Goal: Information Seeking & Learning: Learn about a topic

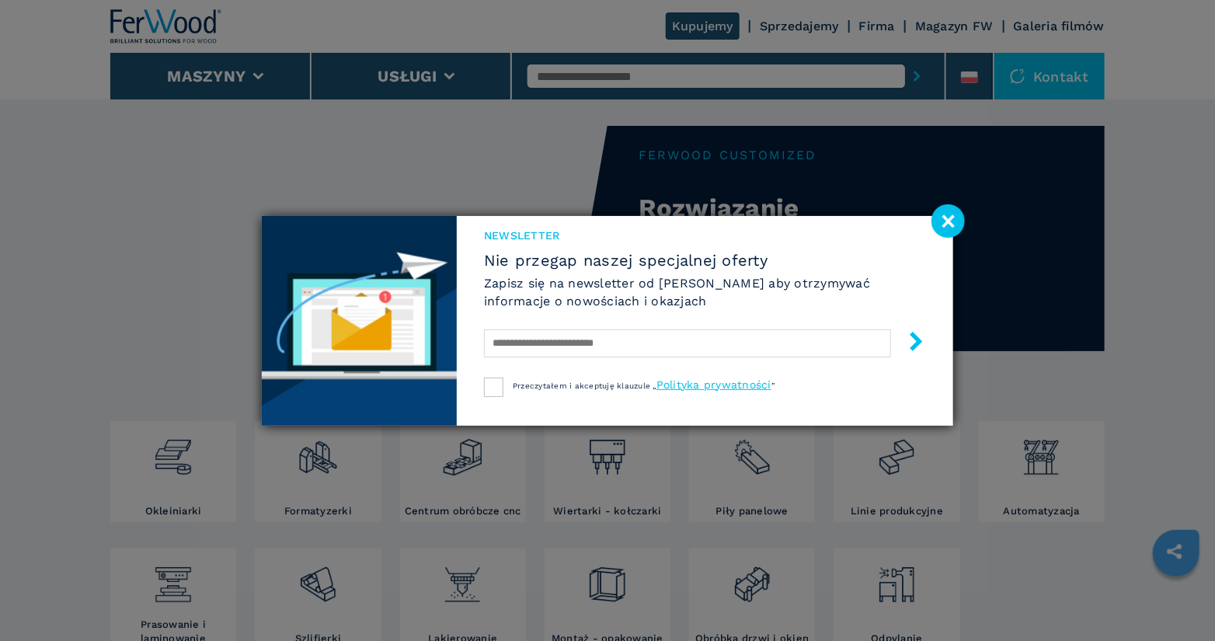
click at [562, 70] on div "Newsletter Nie przegap naszej specjalnej oferty Zapisz się na newsletter od [PE…" at bounding box center [607, 320] width 1215 height 641
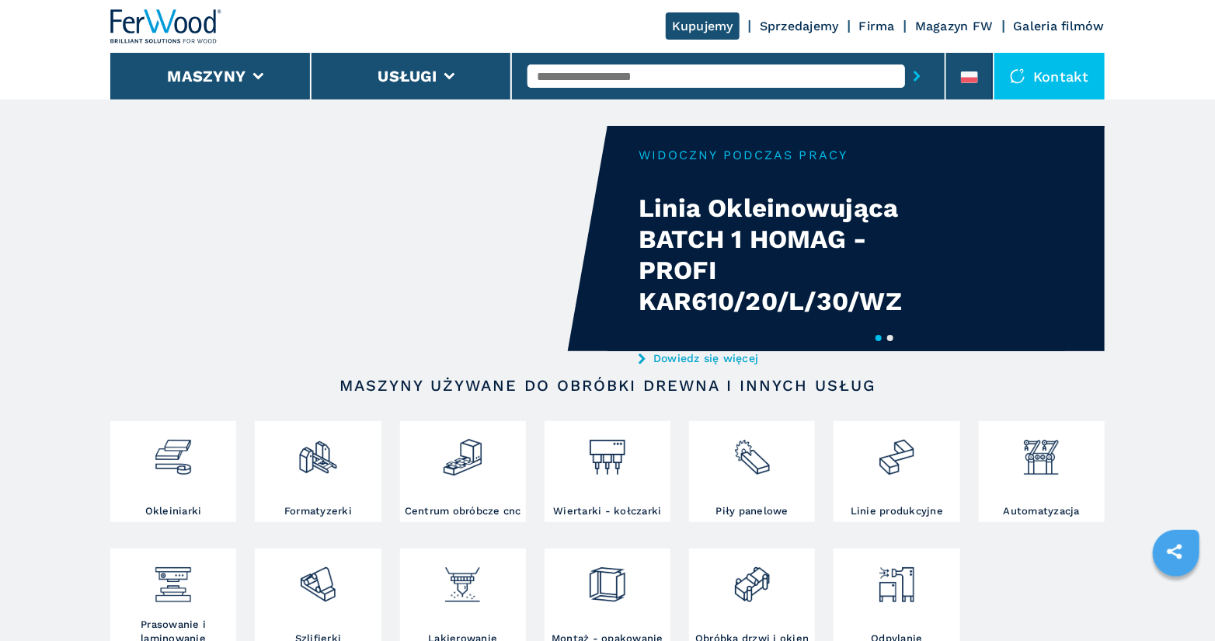
click at [716, 82] on input "text" at bounding box center [717, 75] width 378 height 23
type input "******"
click at [905, 58] on button "submit-button" at bounding box center [917, 76] width 24 height 36
click at [647, 80] on input "******" at bounding box center [717, 75] width 378 height 23
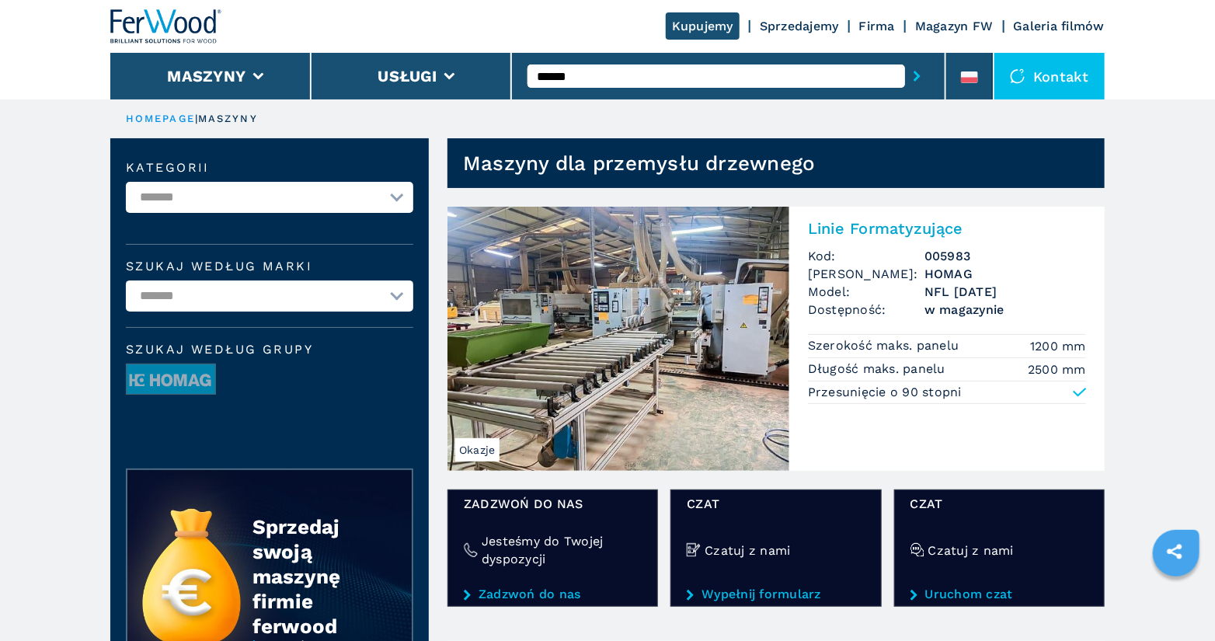
click at [918, 225] on h2 "Linie Formatyzujące" at bounding box center [947, 228] width 278 height 19
click at [846, 227] on h2 "Linie Formatyzujące" at bounding box center [947, 228] width 278 height 19
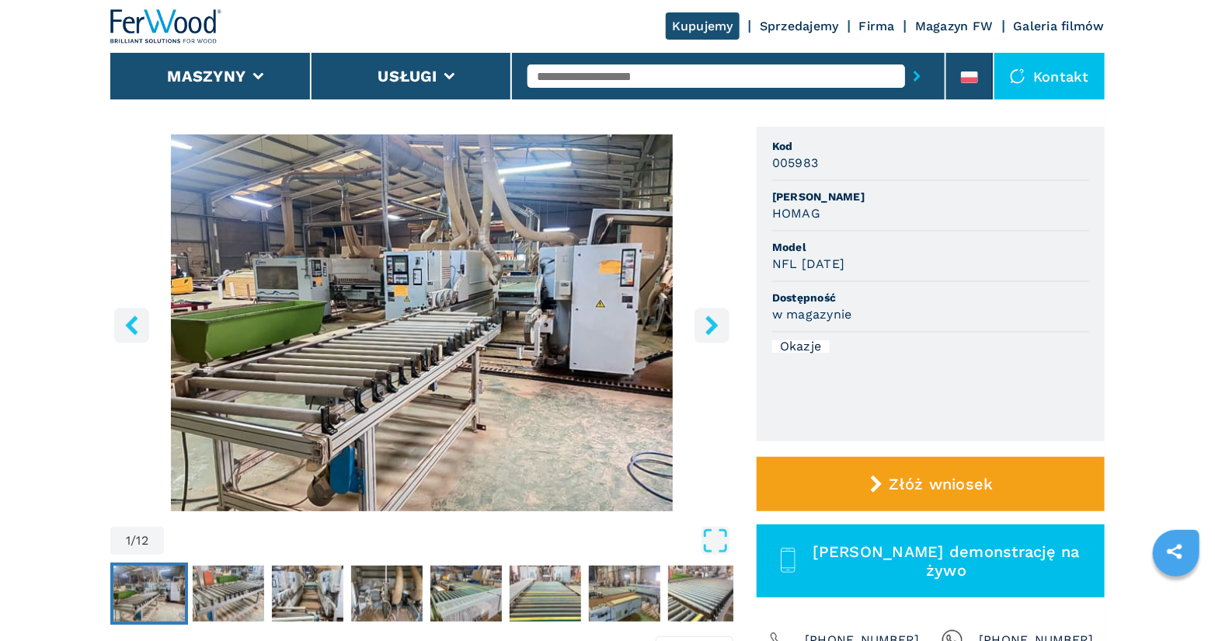
scroll to position [118, 0]
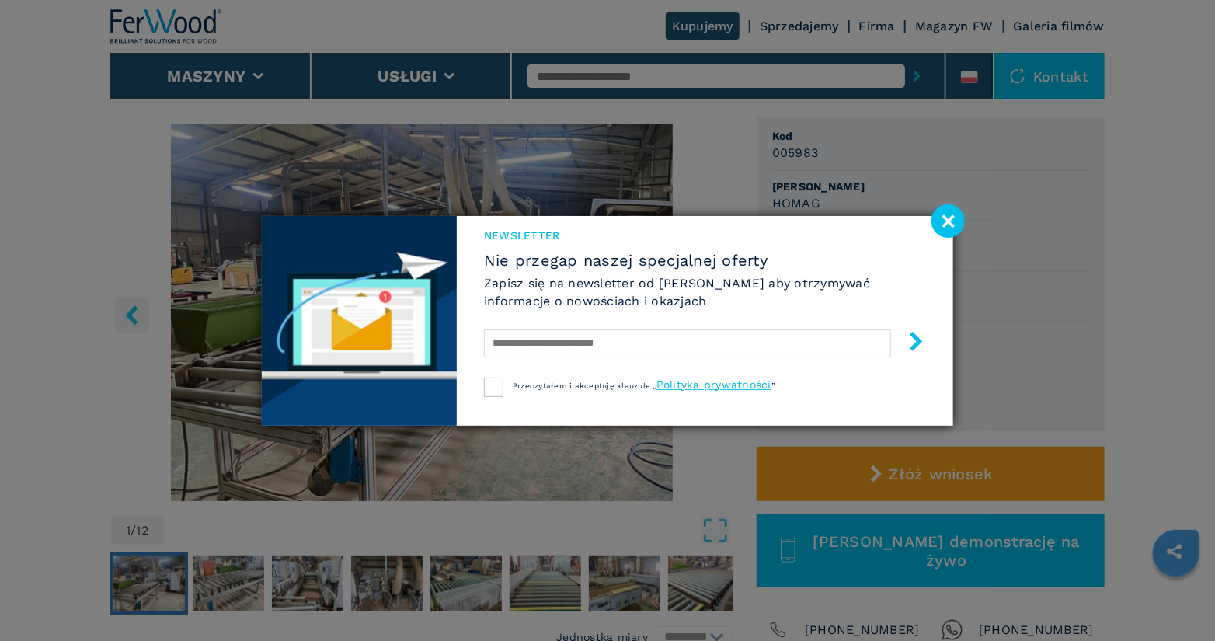
click at [943, 219] on image at bounding box center [947, 220] width 33 height 33
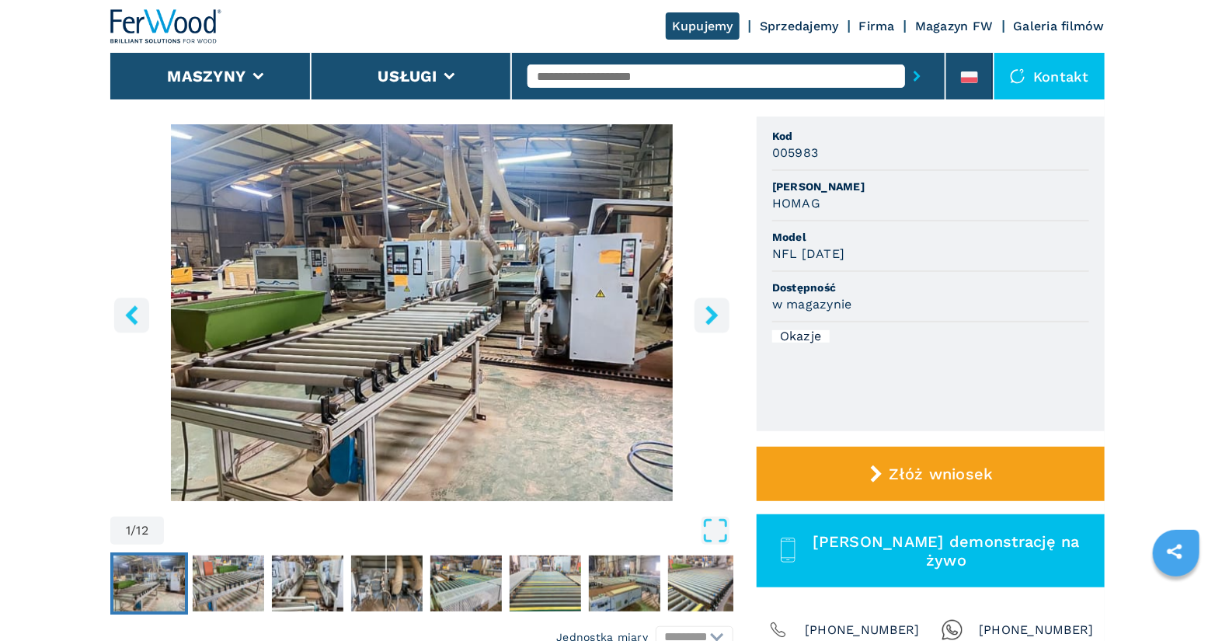
click at [719, 317] on icon "right-button" at bounding box center [711, 314] width 19 height 19
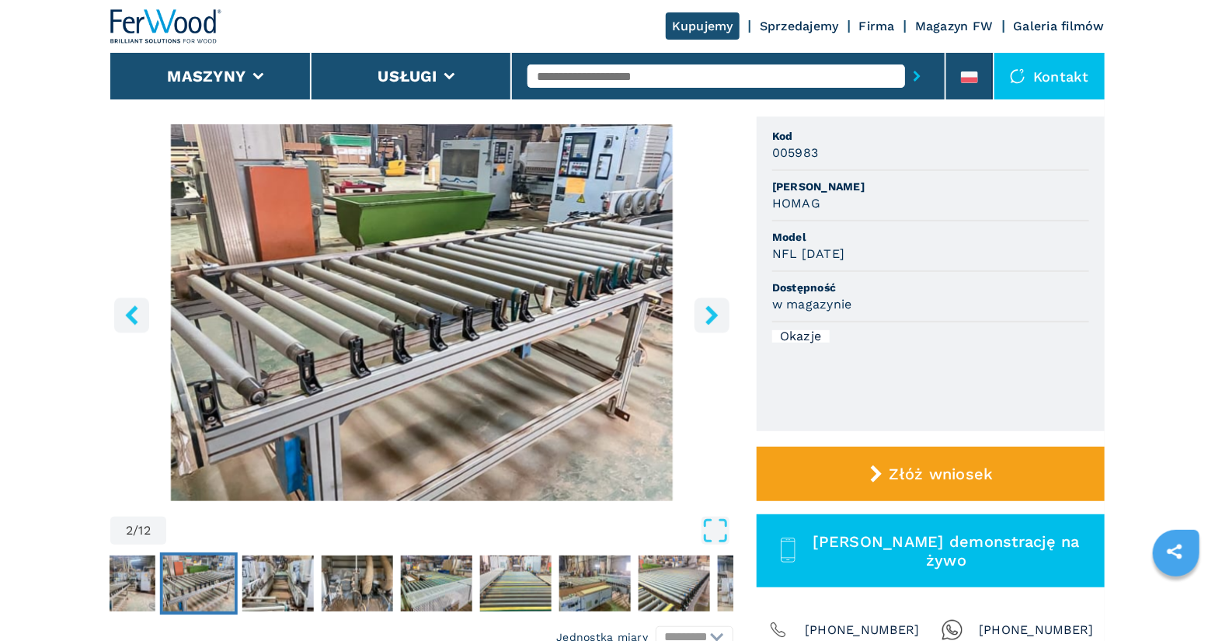
click at [719, 317] on icon "right-button" at bounding box center [711, 314] width 19 height 19
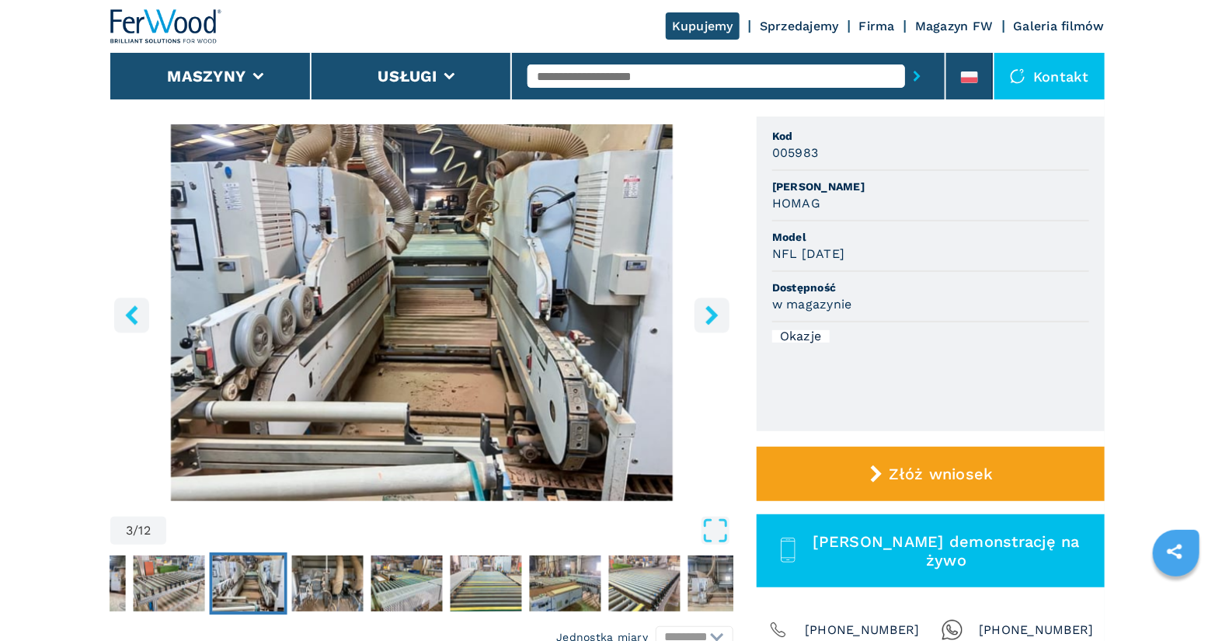
click at [719, 317] on icon "right-button" at bounding box center [711, 314] width 19 height 19
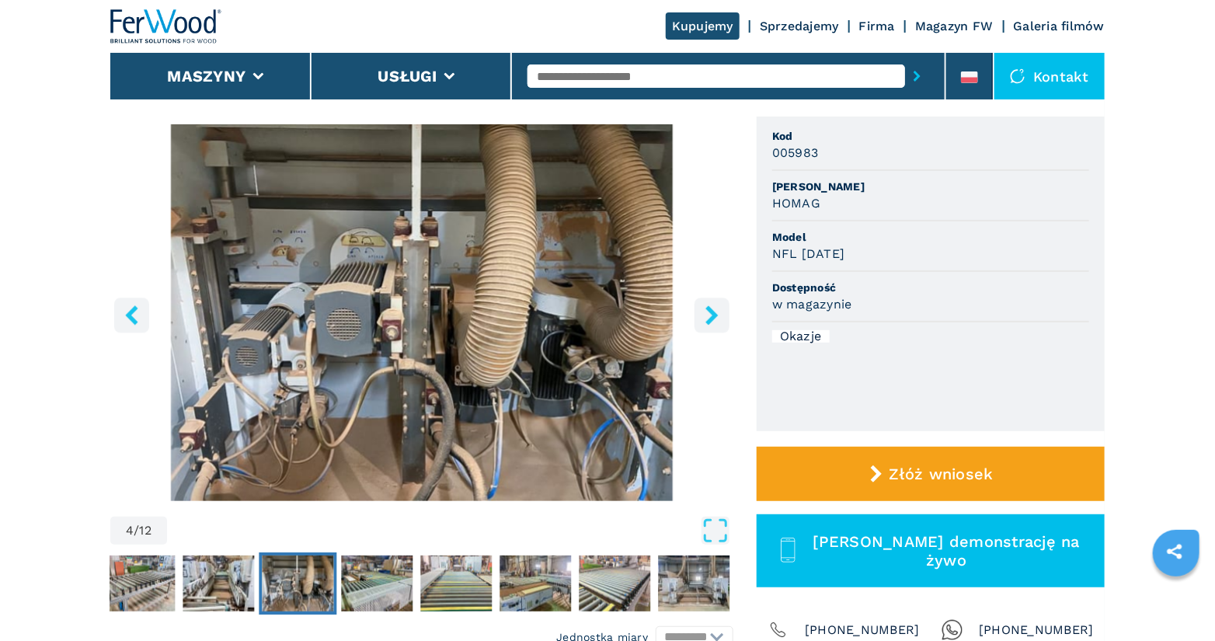
click at [719, 317] on icon "right-button" at bounding box center [711, 314] width 19 height 19
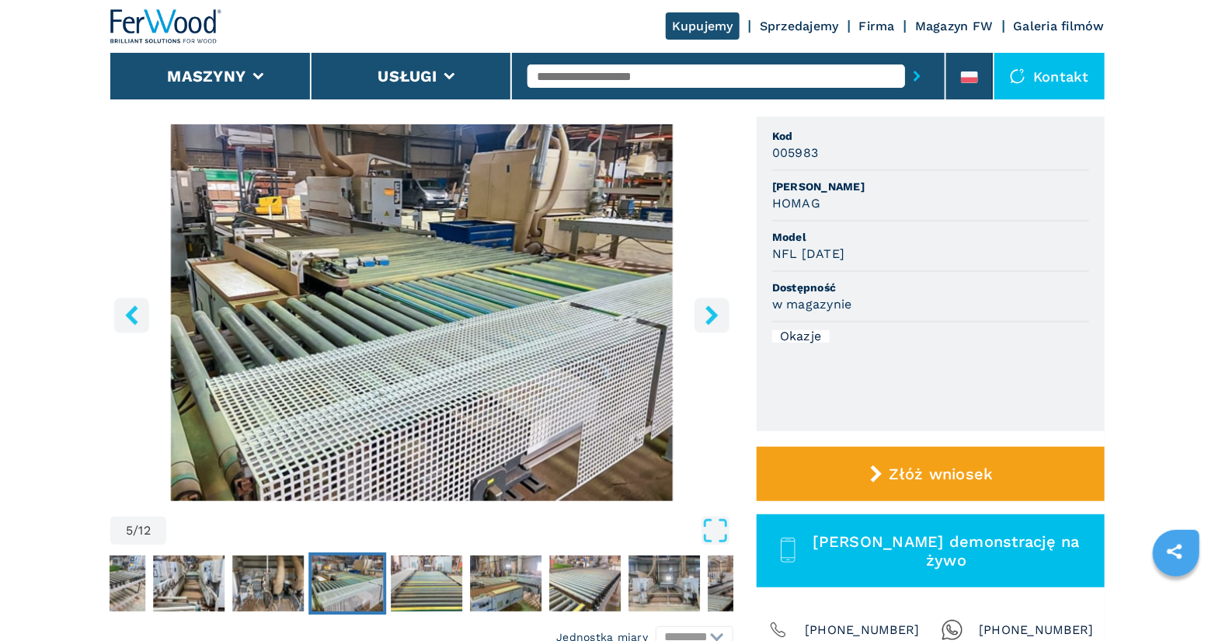
click at [710, 316] on icon "right-button" at bounding box center [711, 314] width 19 height 19
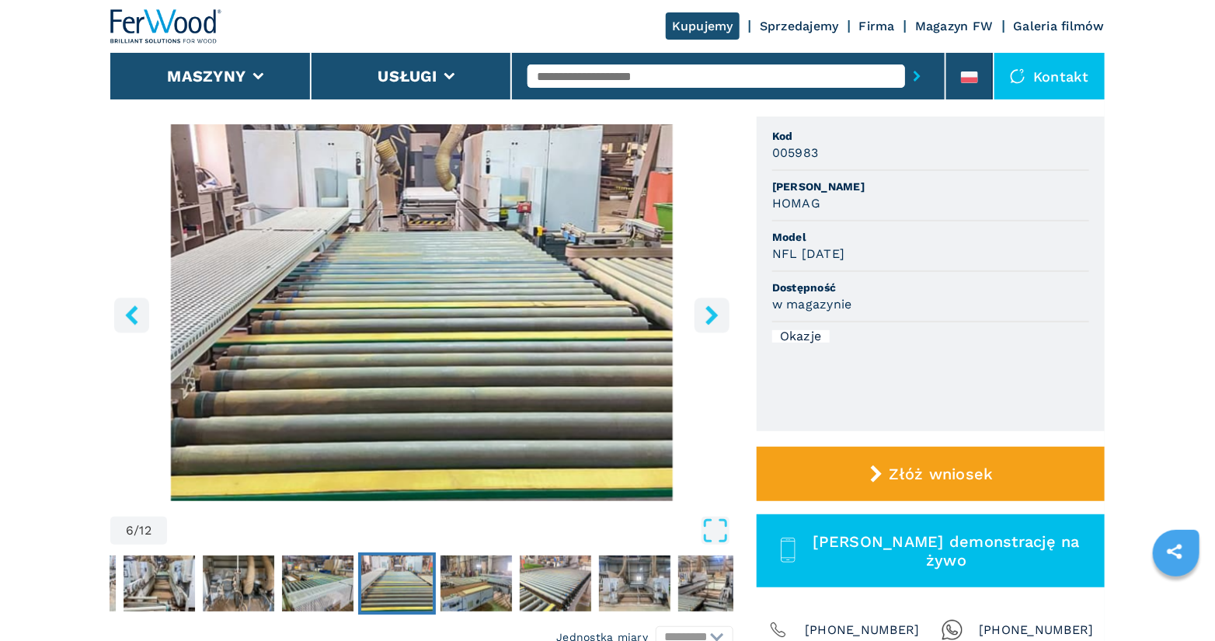
click at [710, 316] on icon "right-button" at bounding box center [711, 314] width 19 height 19
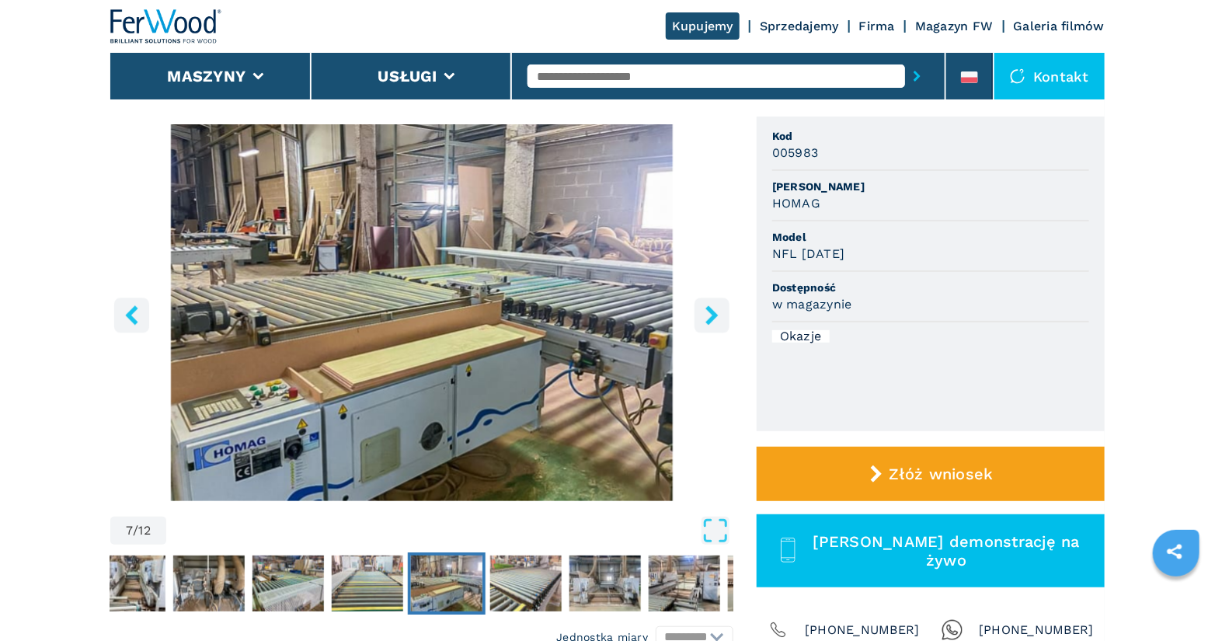
click at [710, 316] on icon "right-button" at bounding box center [711, 314] width 19 height 19
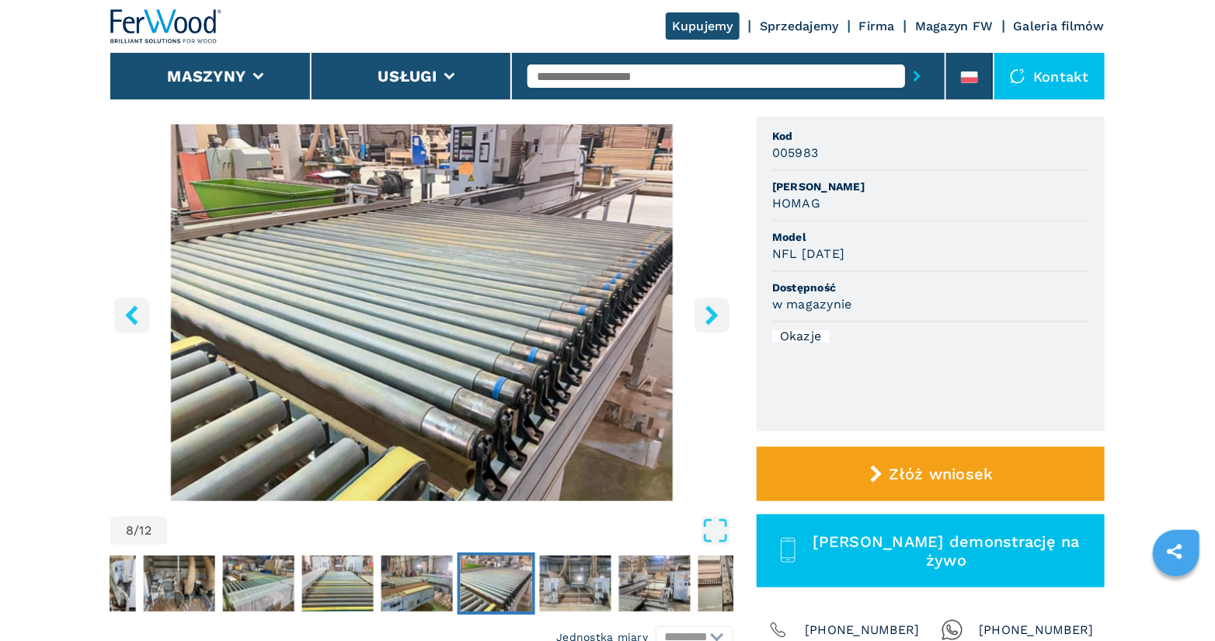
click at [710, 316] on icon "right-button" at bounding box center [711, 314] width 19 height 19
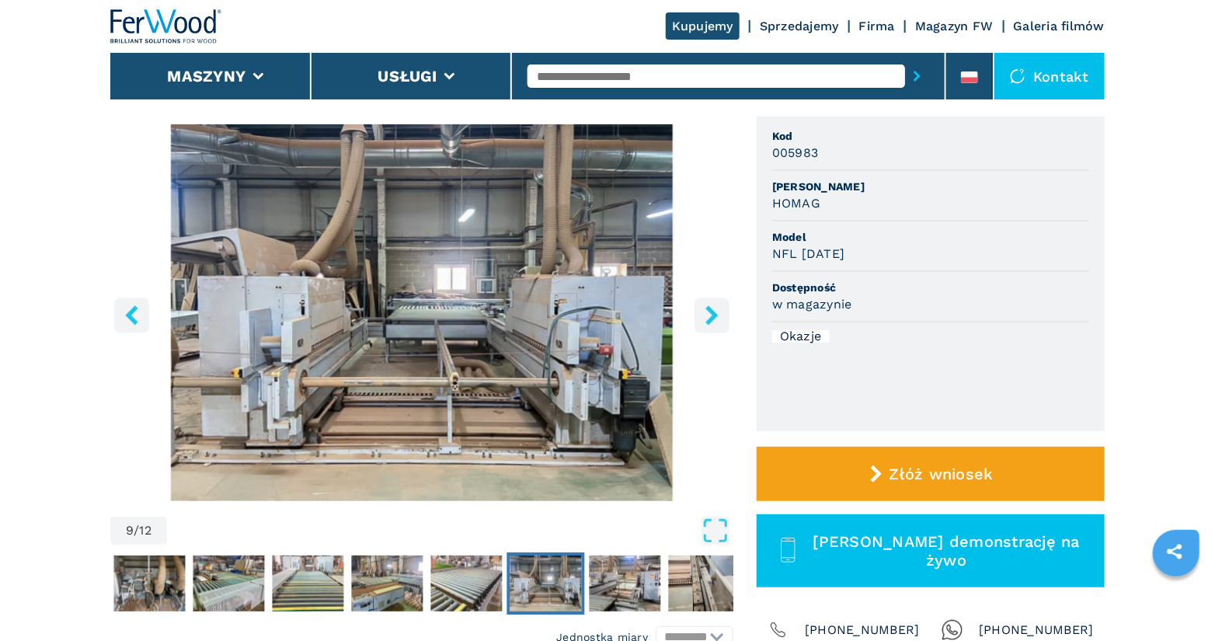
click at [710, 316] on icon "right-button" at bounding box center [711, 314] width 19 height 19
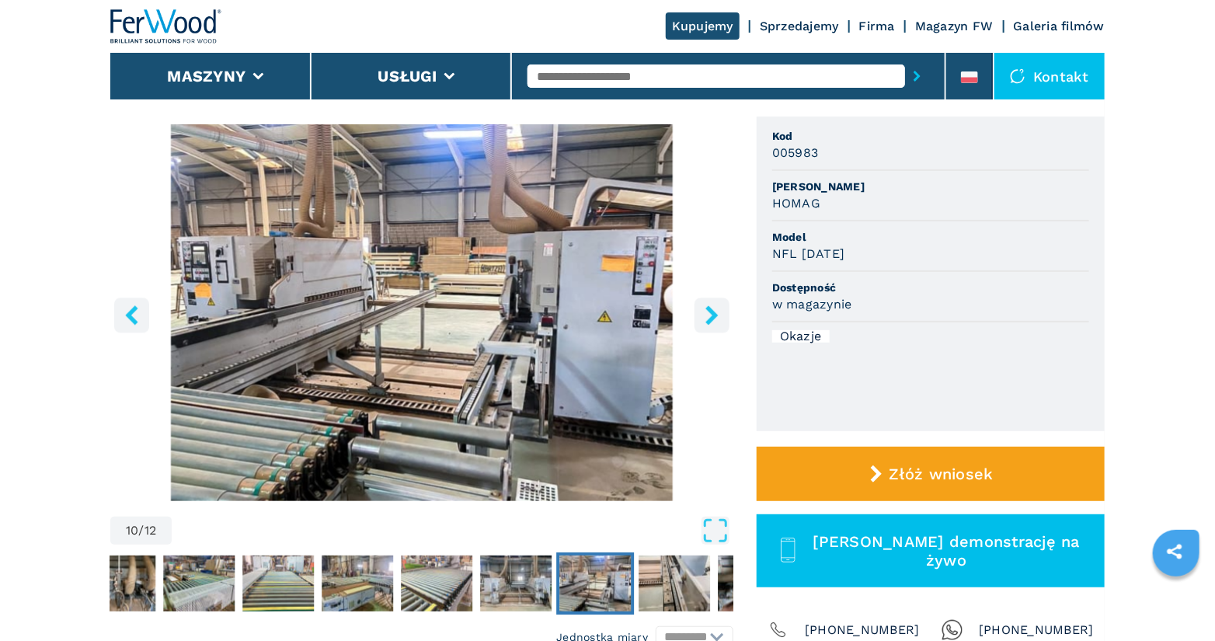
click at [710, 316] on icon "right-button" at bounding box center [711, 314] width 19 height 19
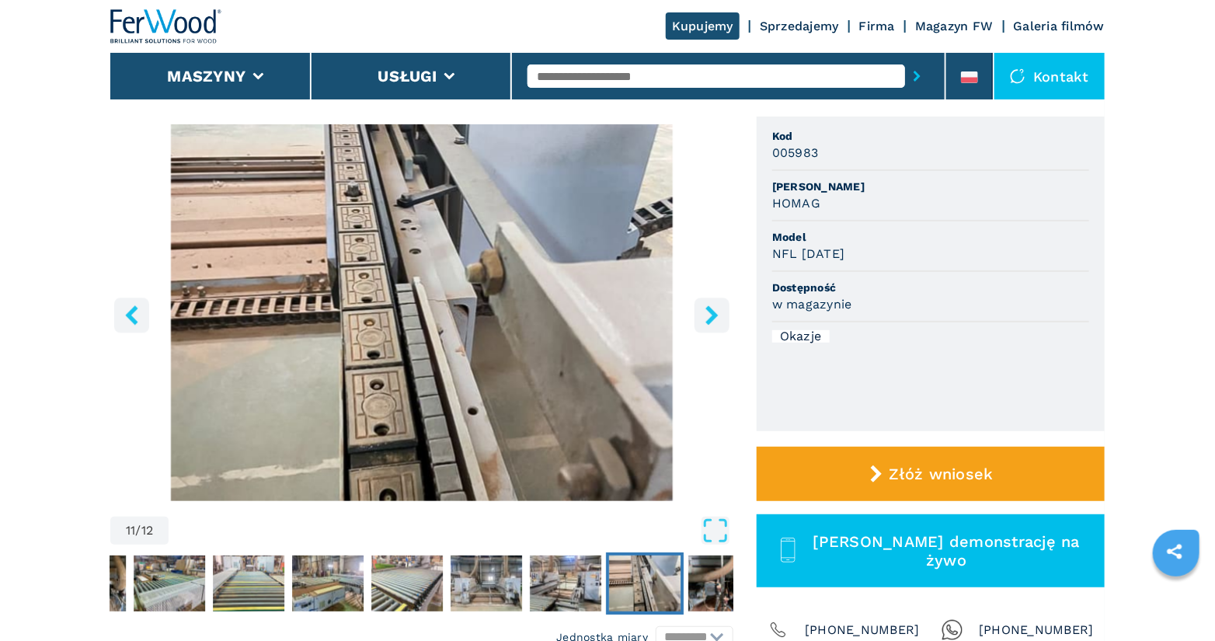
click at [710, 316] on icon "right-button" at bounding box center [711, 314] width 19 height 19
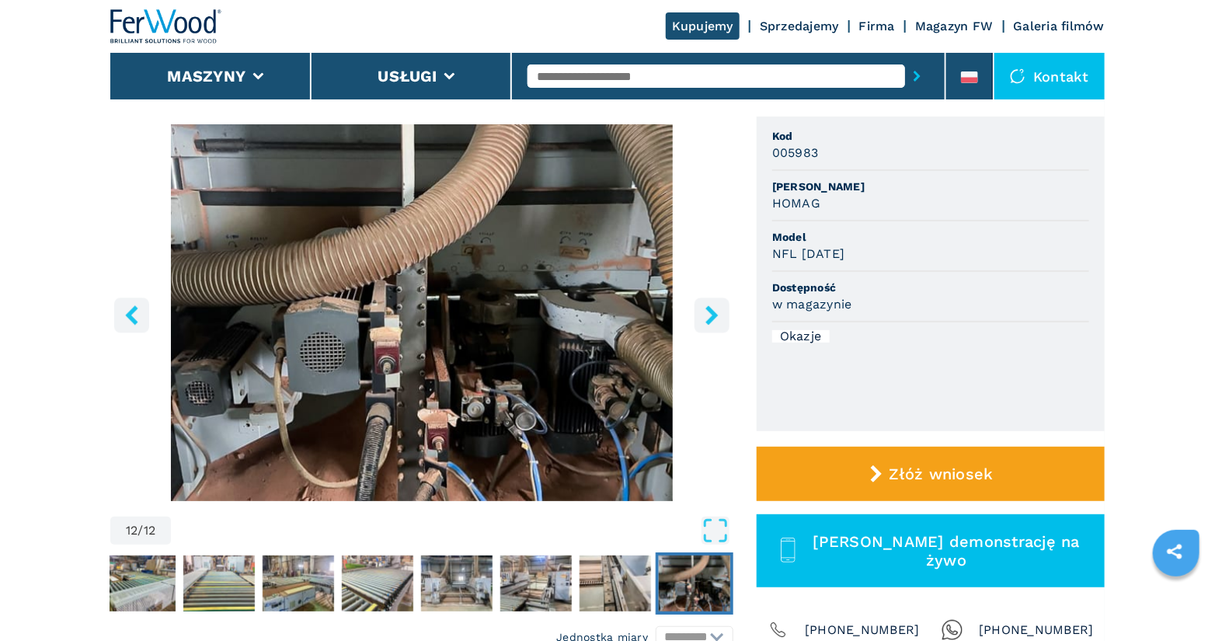
click at [710, 316] on icon "right-button" at bounding box center [711, 314] width 19 height 19
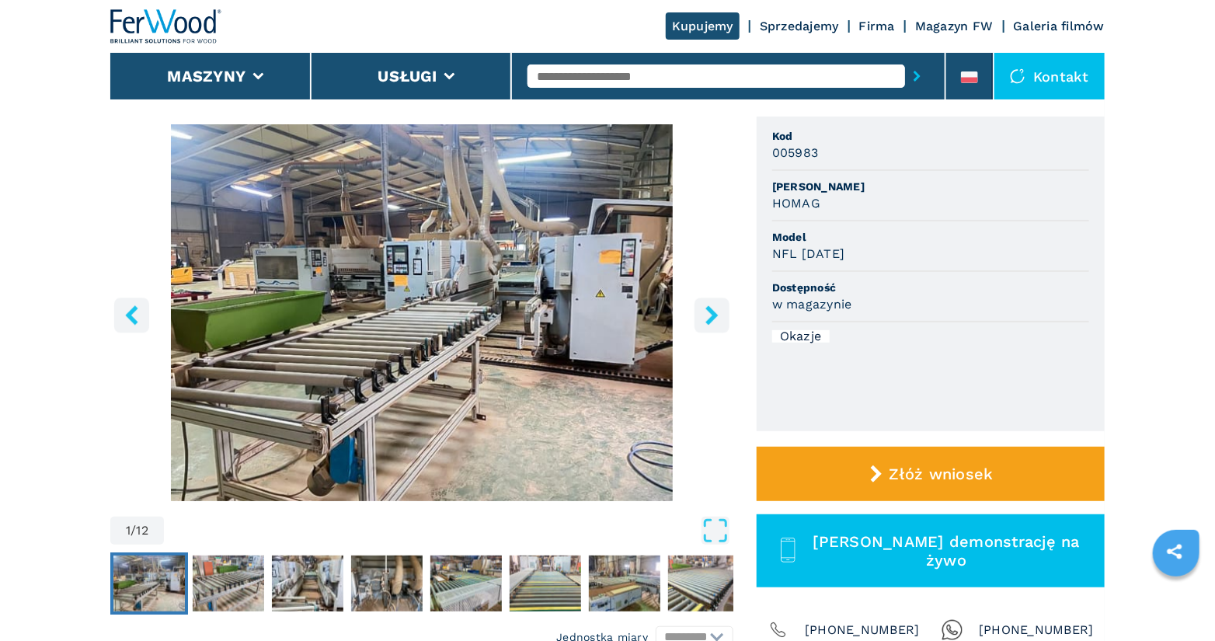
click at [710, 316] on icon "right-button" at bounding box center [711, 314] width 19 height 19
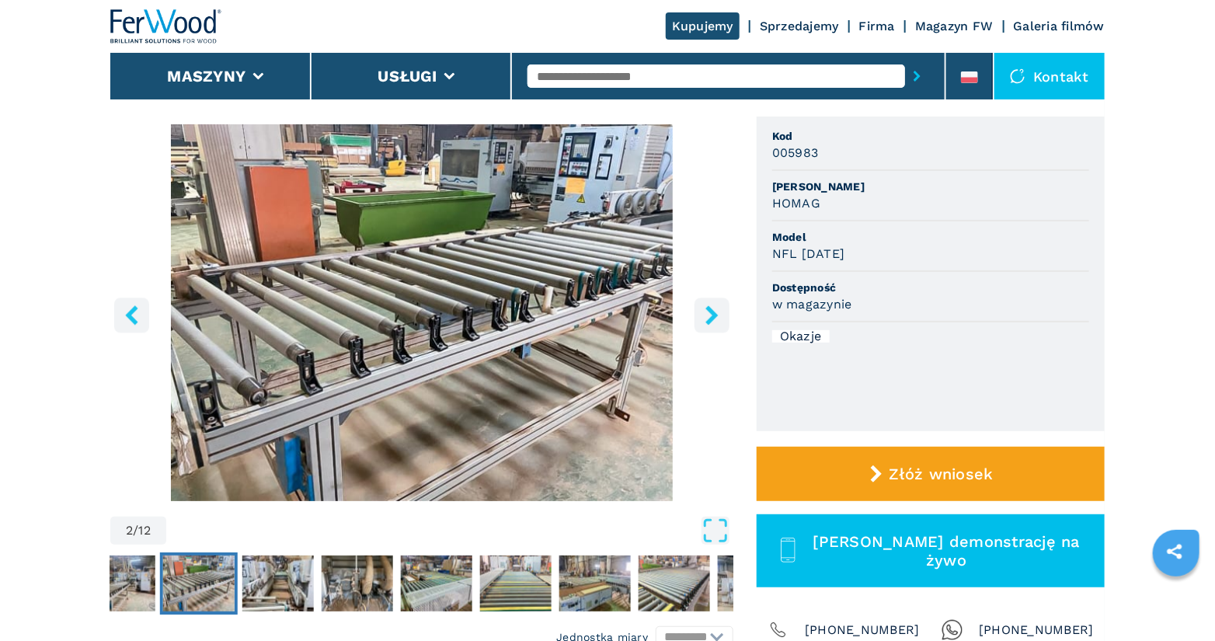
click at [710, 316] on icon "right-button" at bounding box center [711, 314] width 19 height 19
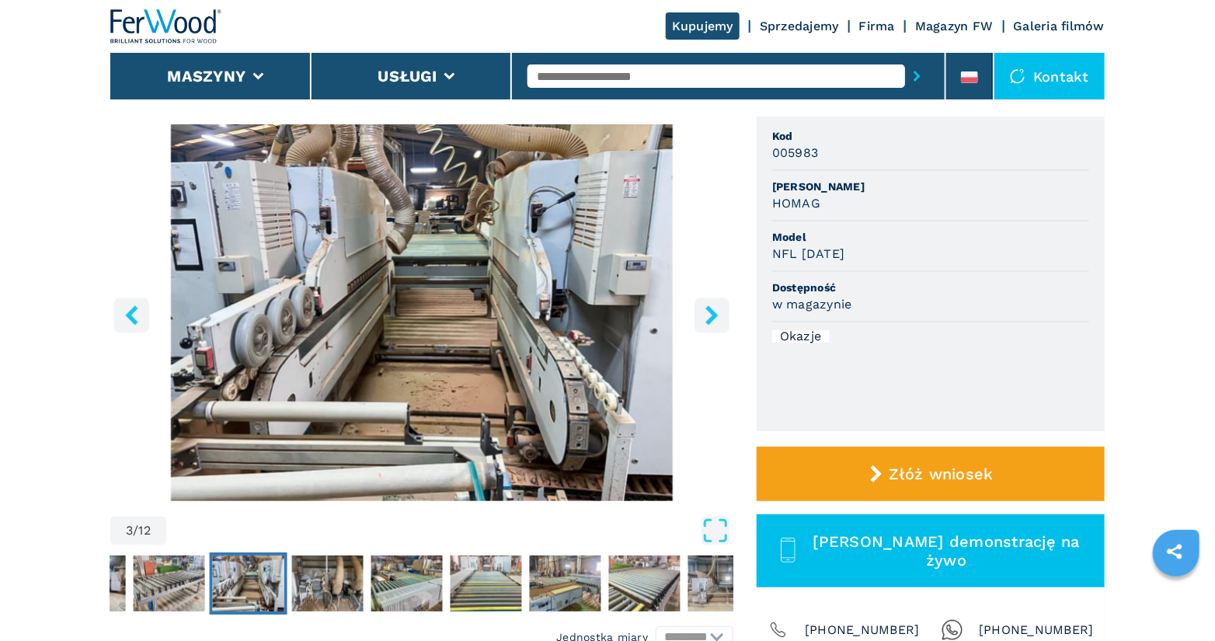
click at [710, 316] on icon "right-button" at bounding box center [711, 314] width 19 height 19
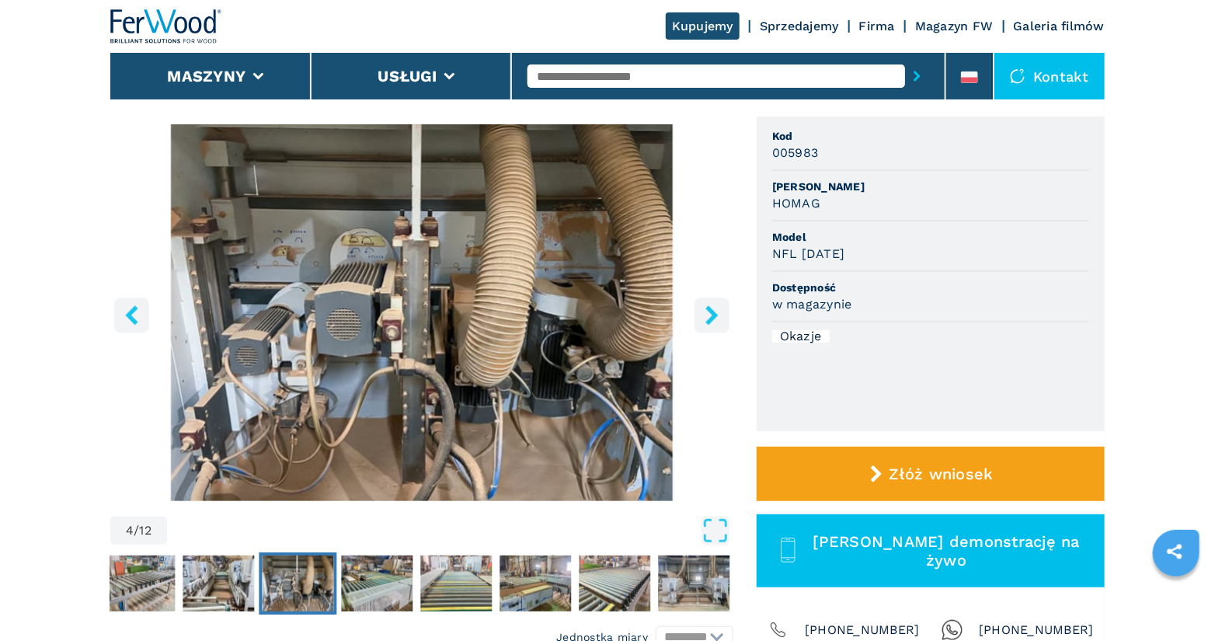
click at [710, 316] on icon "right-button" at bounding box center [711, 314] width 19 height 19
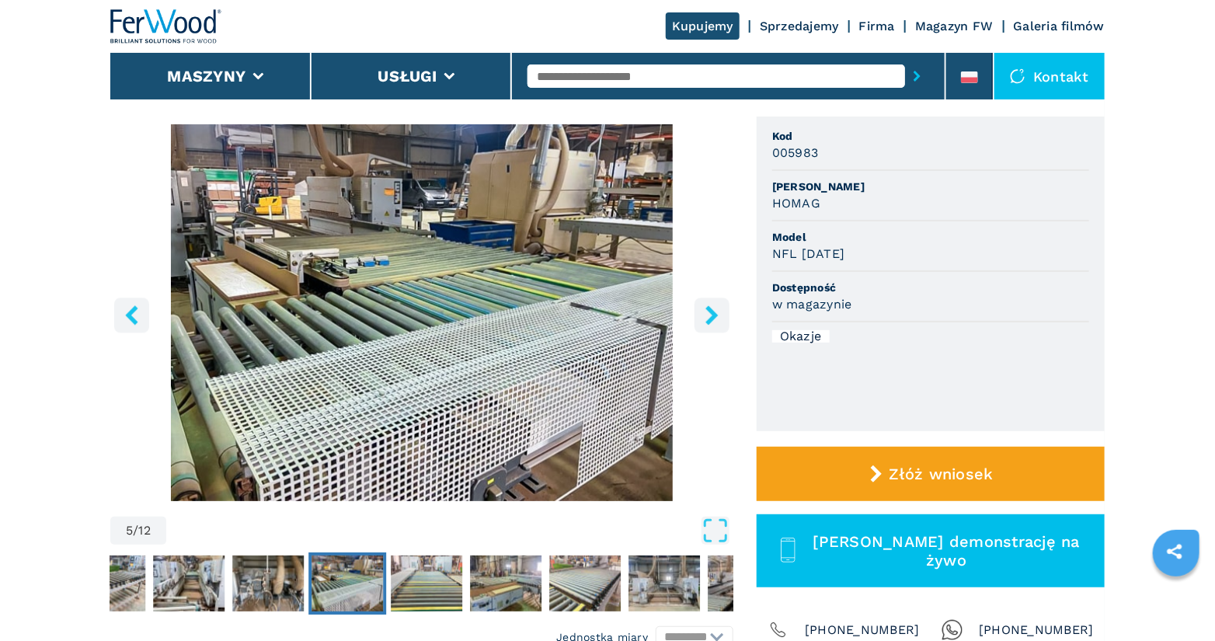
click at [710, 316] on icon "right-button" at bounding box center [711, 314] width 19 height 19
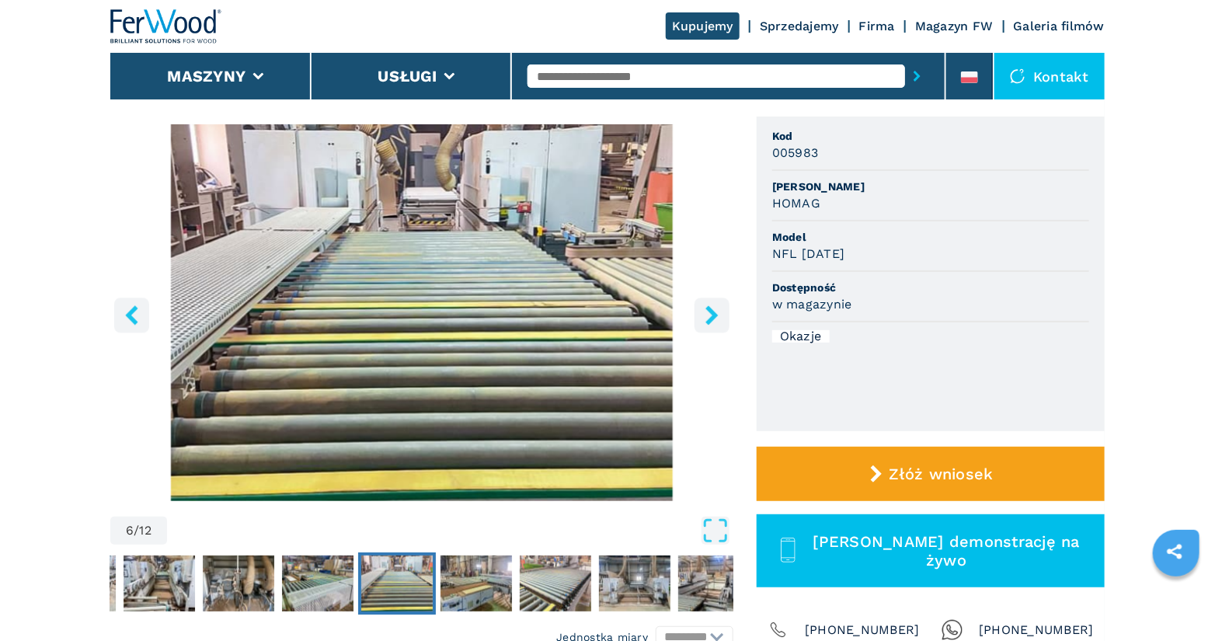
click at [712, 317] on icon "right-button" at bounding box center [711, 314] width 12 height 19
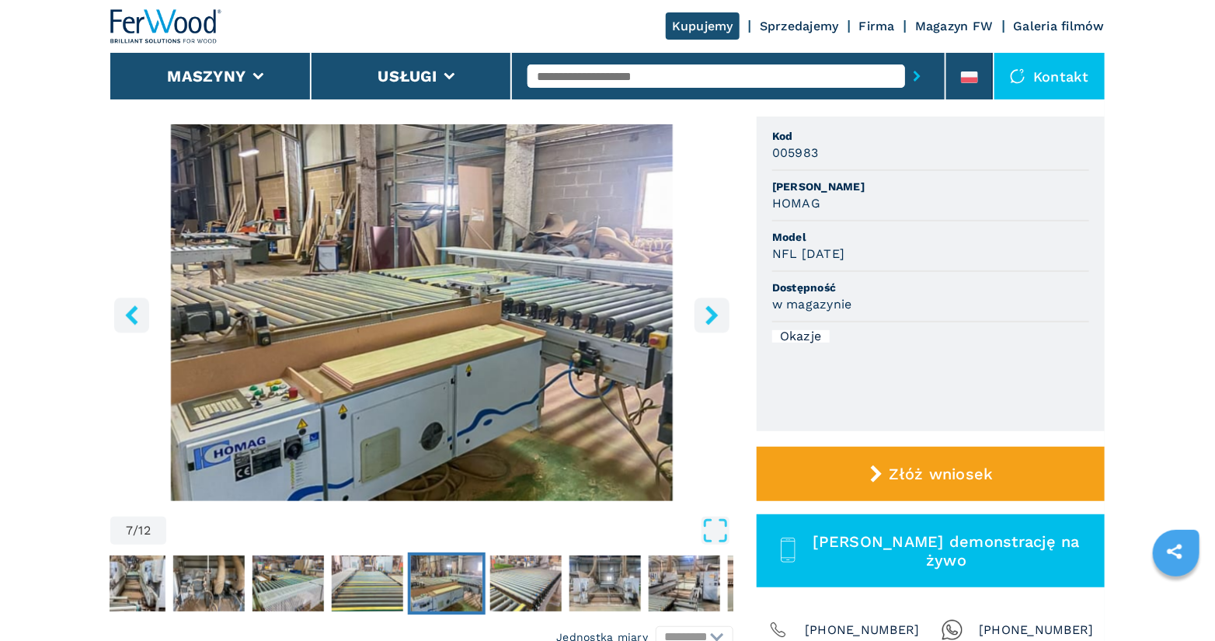
click at [712, 317] on icon "right-button" at bounding box center [711, 314] width 12 height 19
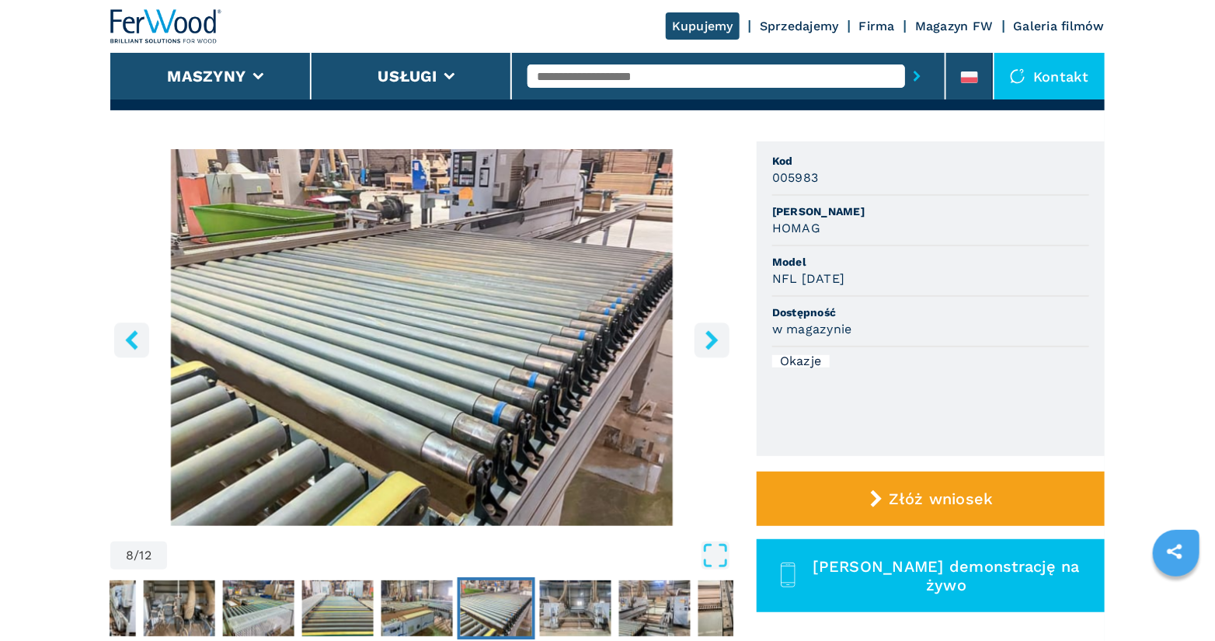
scroll to position [56, 0]
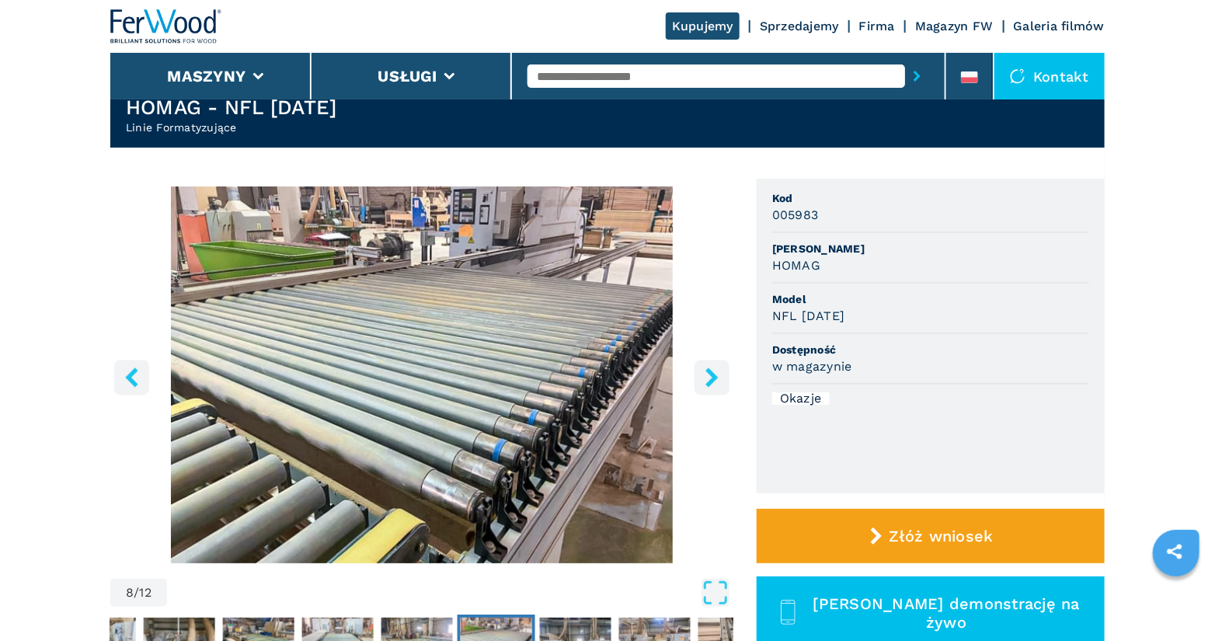
click at [714, 375] on icon "right-button" at bounding box center [711, 376] width 12 height 19
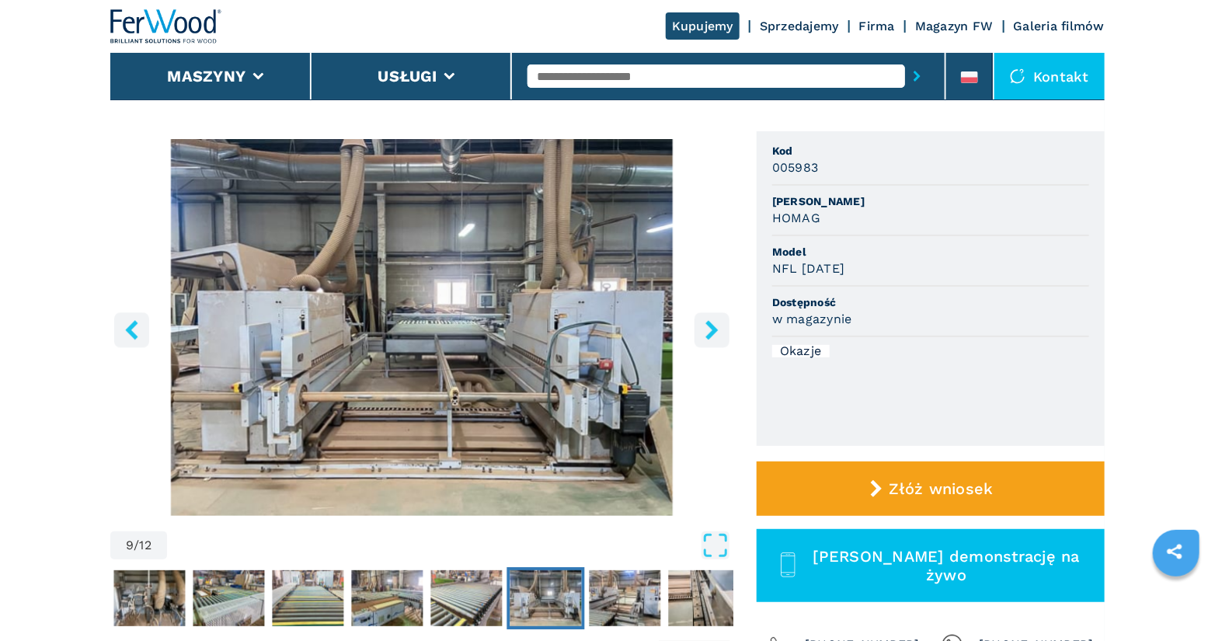
scroll to position [103, 0]
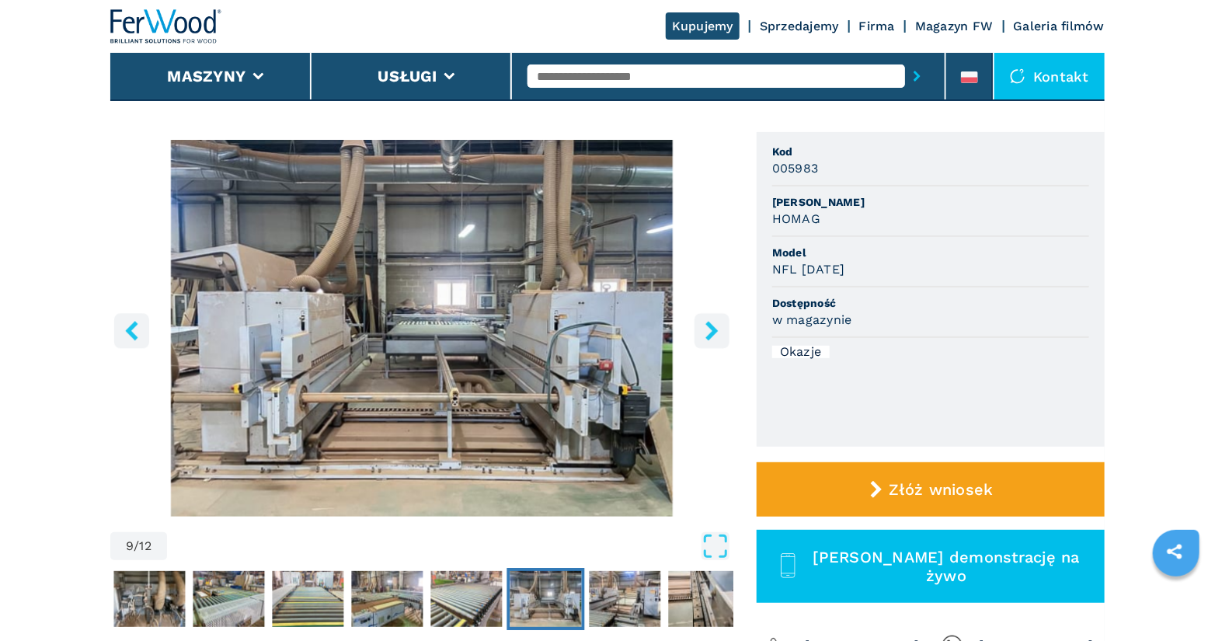
click at [705, 327] on icon "right-button" at bounding box center [711, 330] width 19 height 19
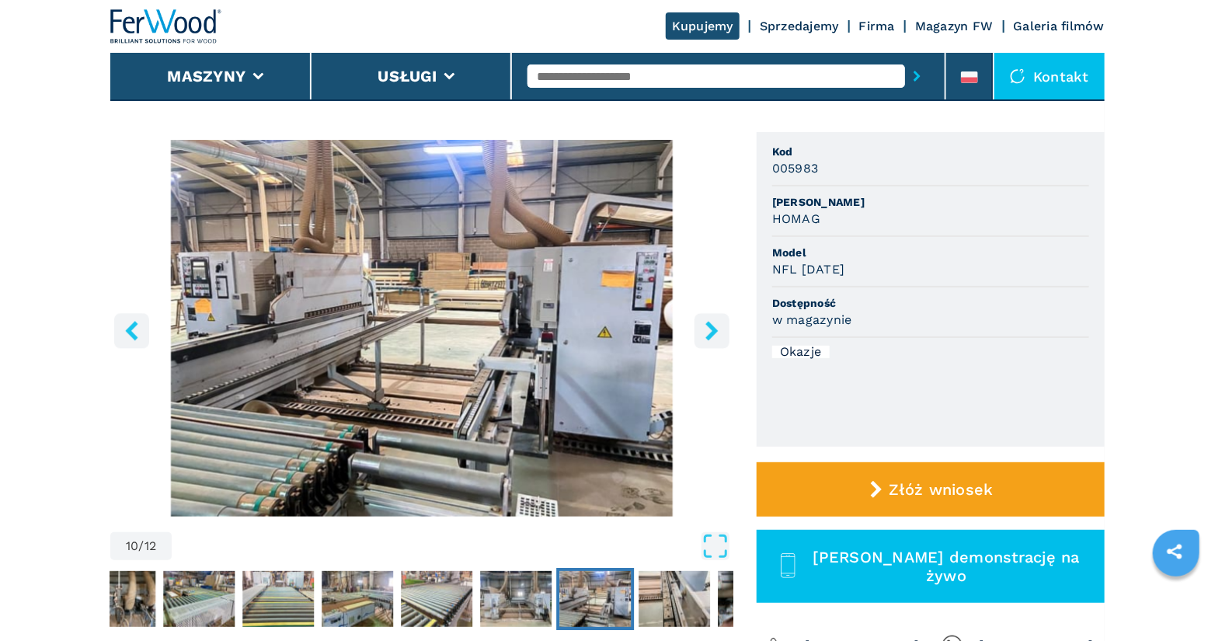
click at [716, 329] on icon "right-button" at bounding box center [711, 330] width 12 height 19
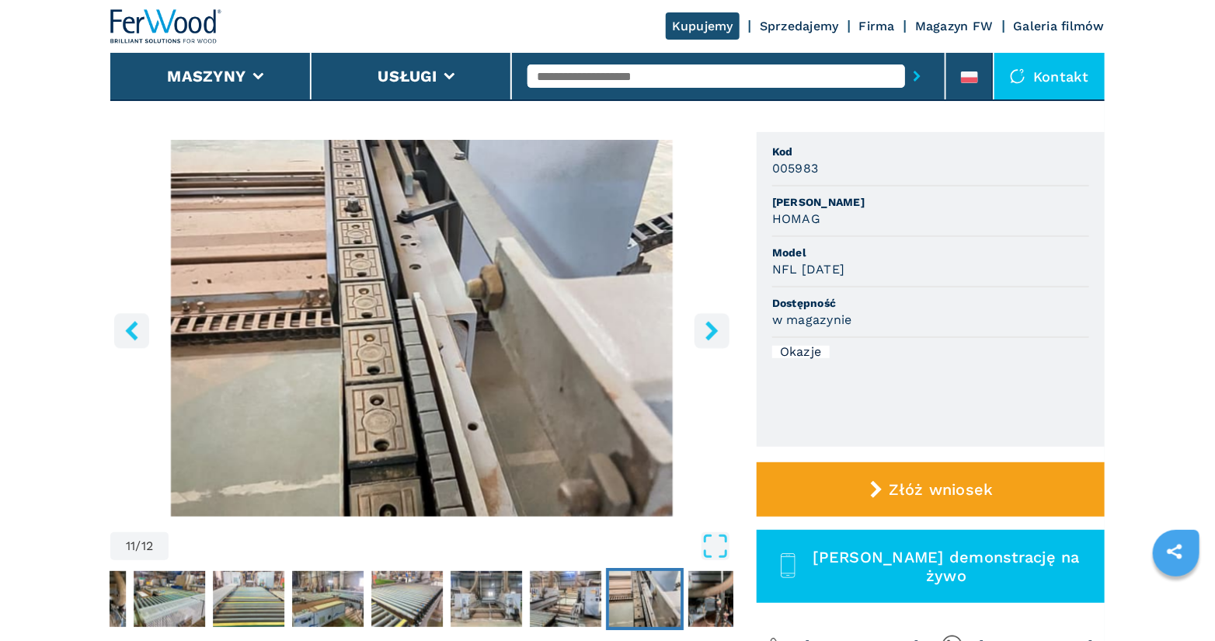
click at [712, 335] on icon "right-button" at bounding box center [711, 330] width 12 height 19
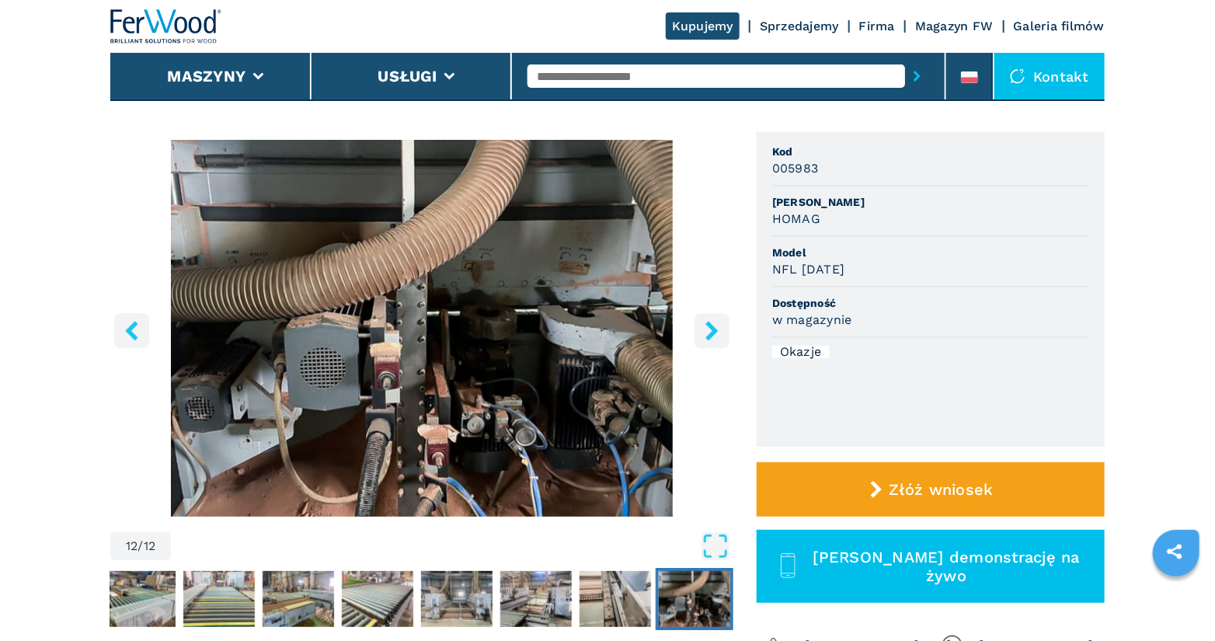
click at [712, 335] on icon "right-button" at bounding box center [711, 330] width 12 height 19
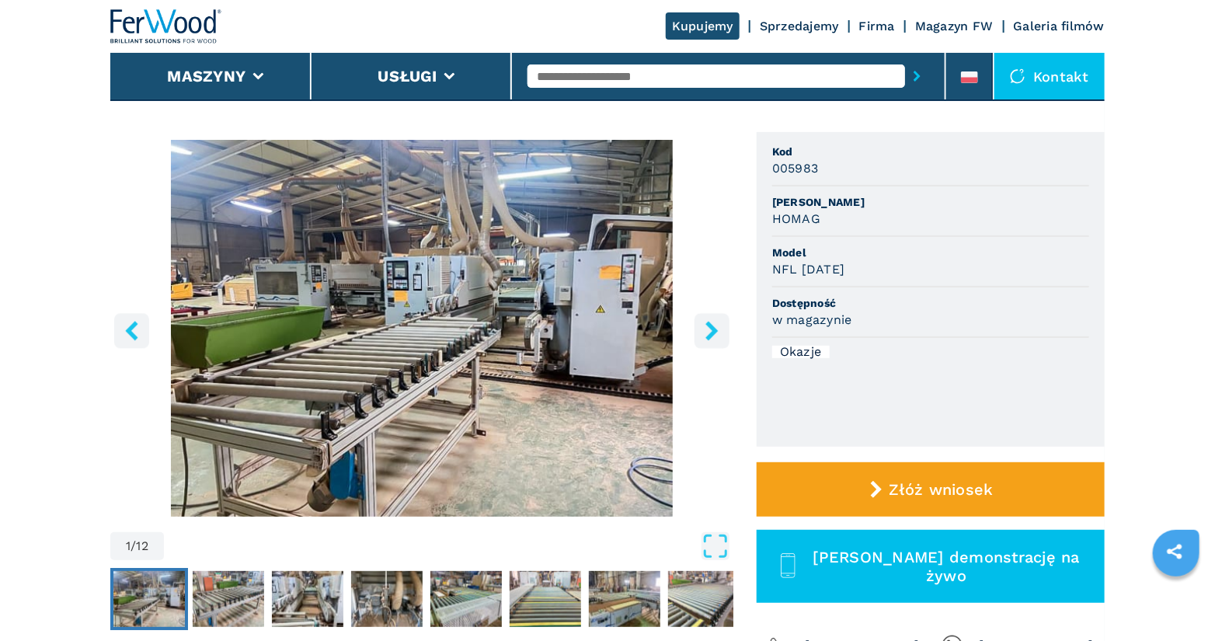
click at [712, 335] on icon "right-button" at bounding box center [711, 330] width 12 height 19
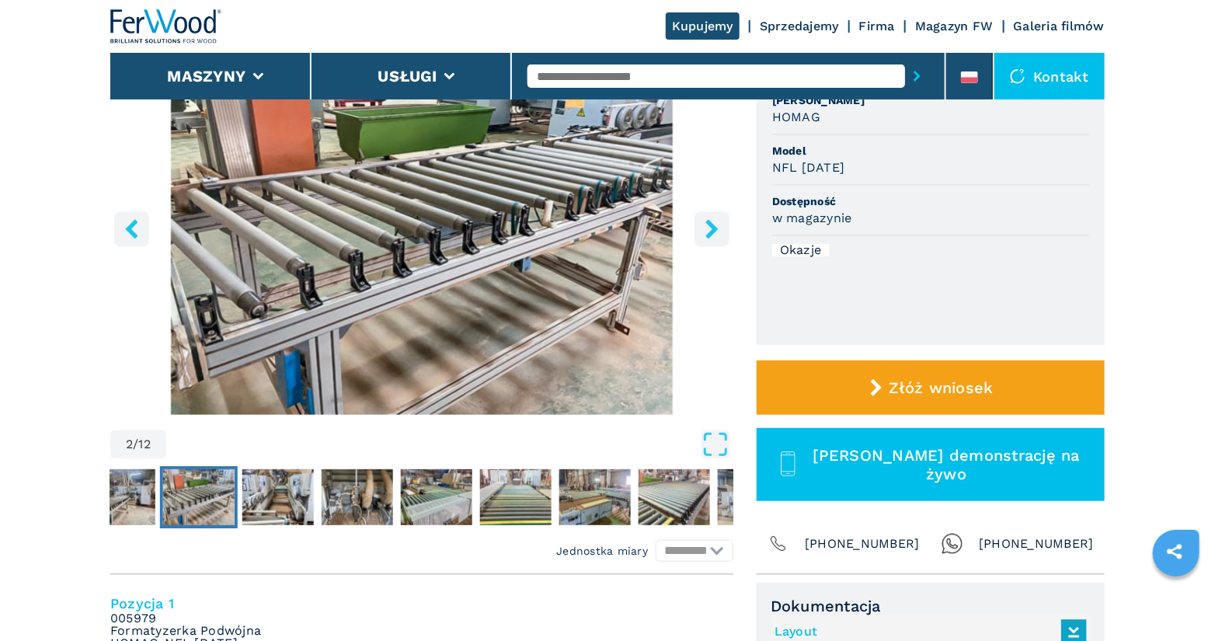
scroll to position [176, 0]
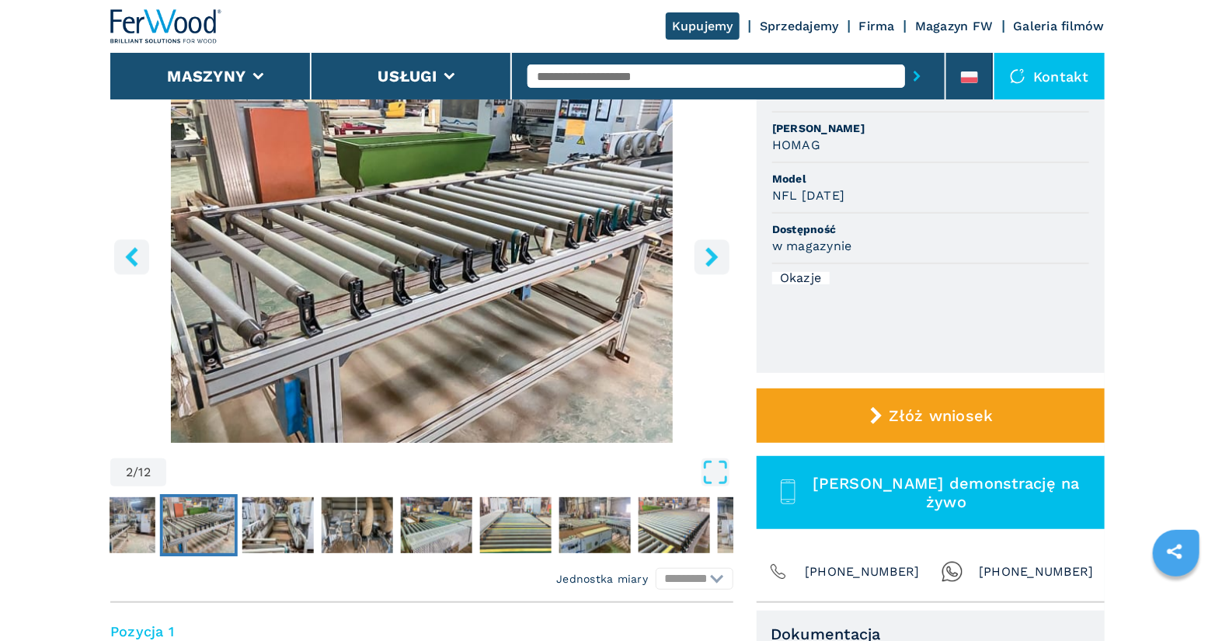
click at [716, 266] on button "right-button" at bounding box center [712, 256] width 35 height 35
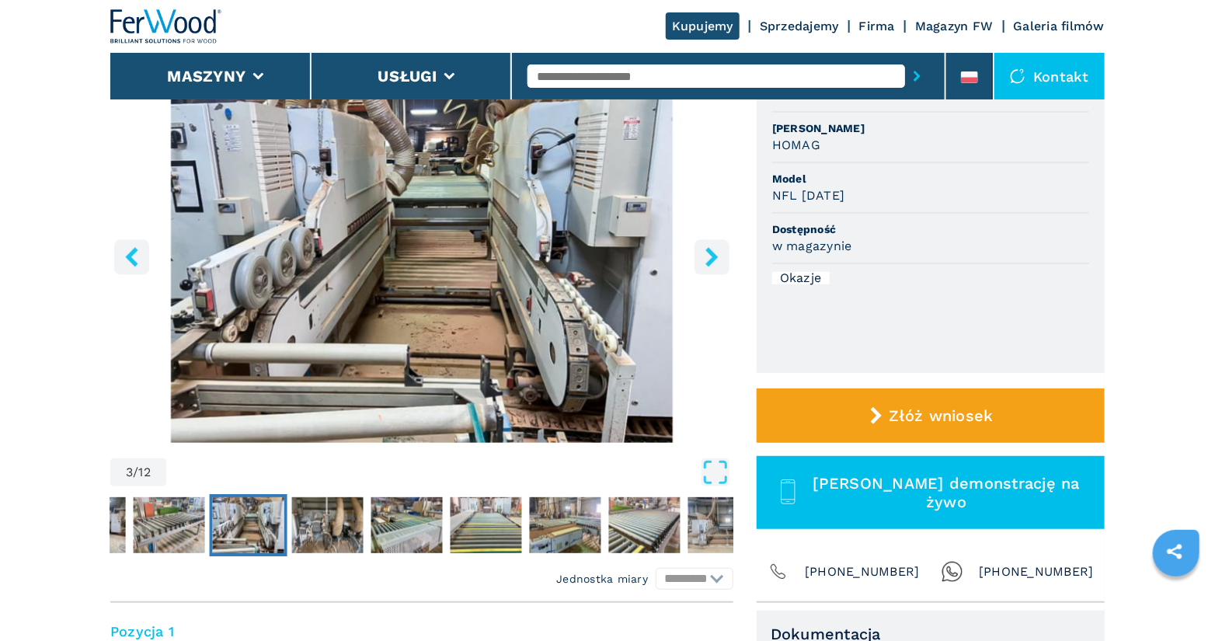
click at [712, 263] on icon "right-button" at bounding box center [711, 256] width 19 height 19
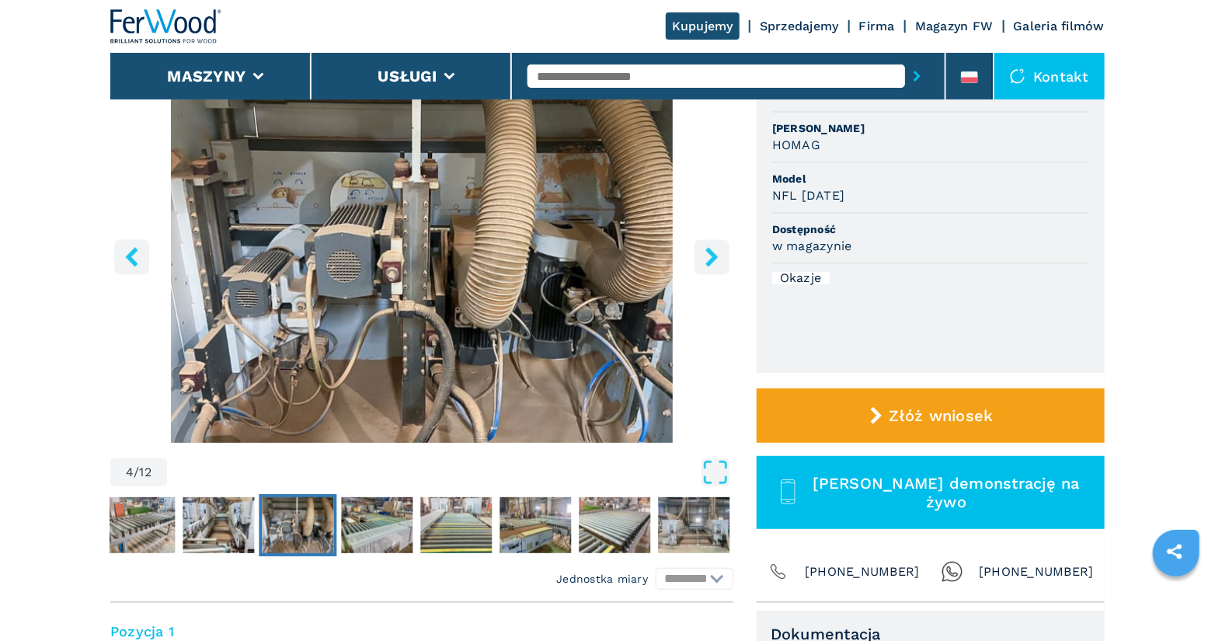
click at [712, 263] on icon "right-button" at bounding box center [711, 256] width 19 height 19
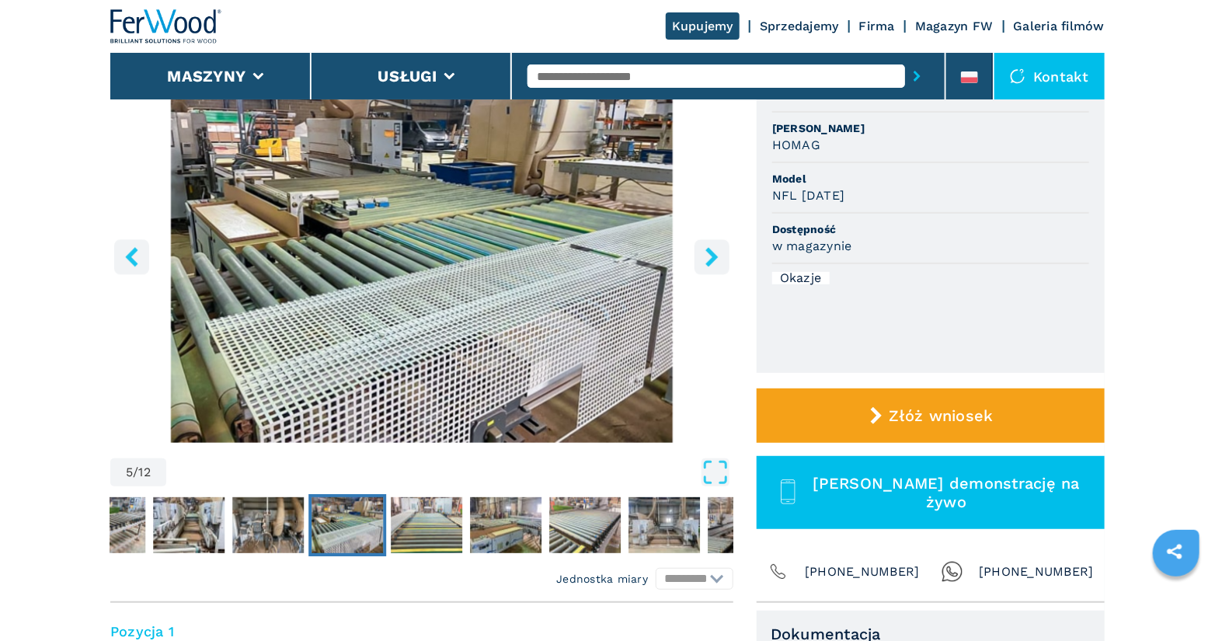
click at [712, 263] on icon "right-button" at bounding box center [711, 256] width 19 height 19
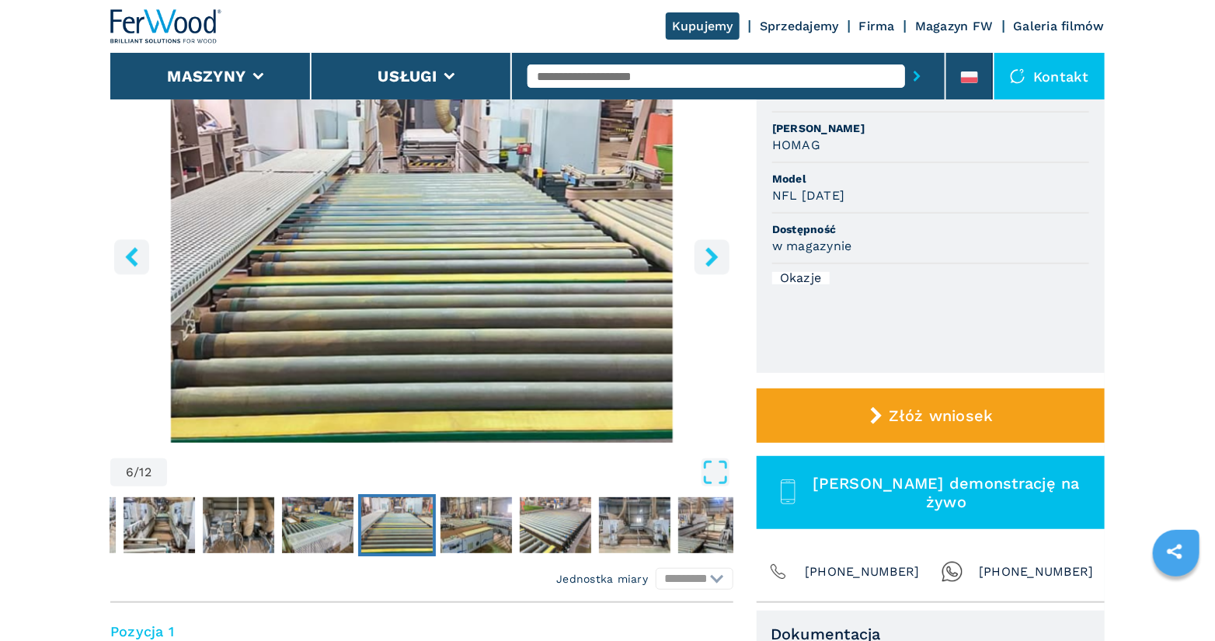
click at [712, 263] on icon "right-button" at bounding box center [711, 256] width 19 height 19
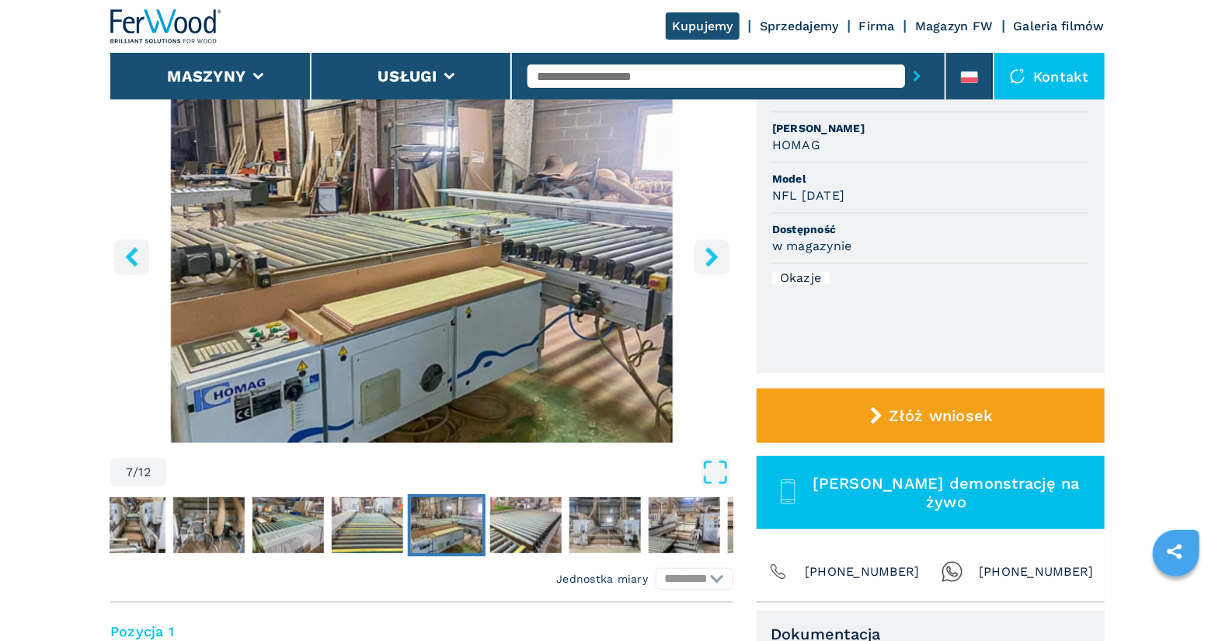
click at [712, 263] on icon "right-button" at bounding box center [711, 256] width 19 height 19
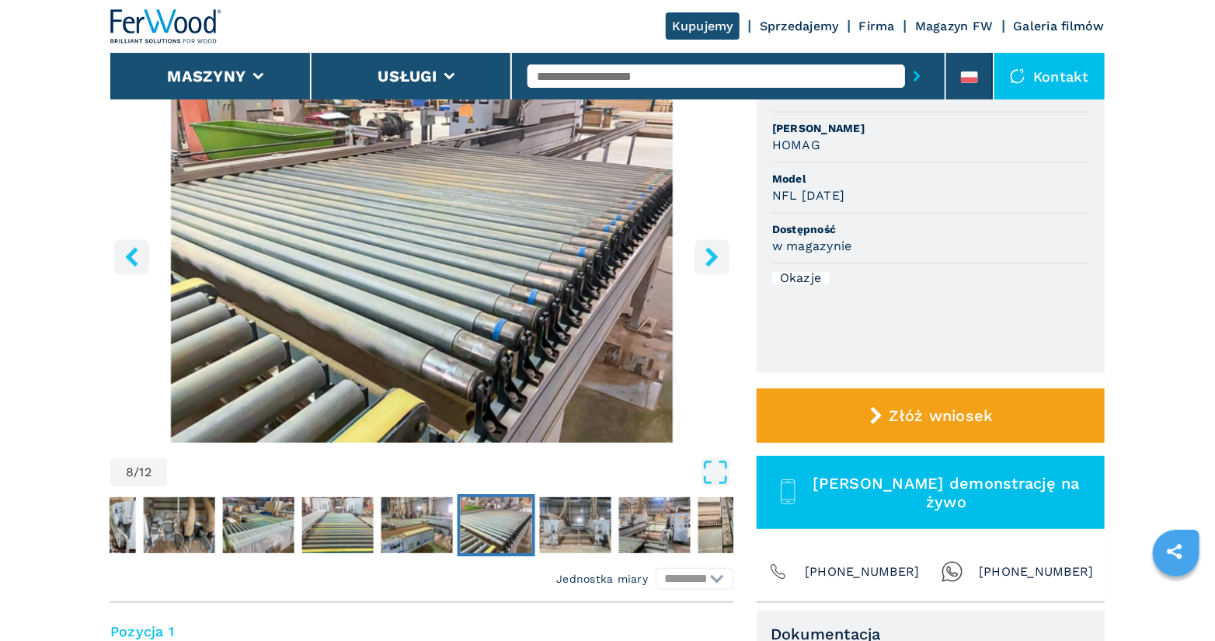
click at [712, 263] on icon "right-button" at bounding box center [711, 256] width 19 height 19
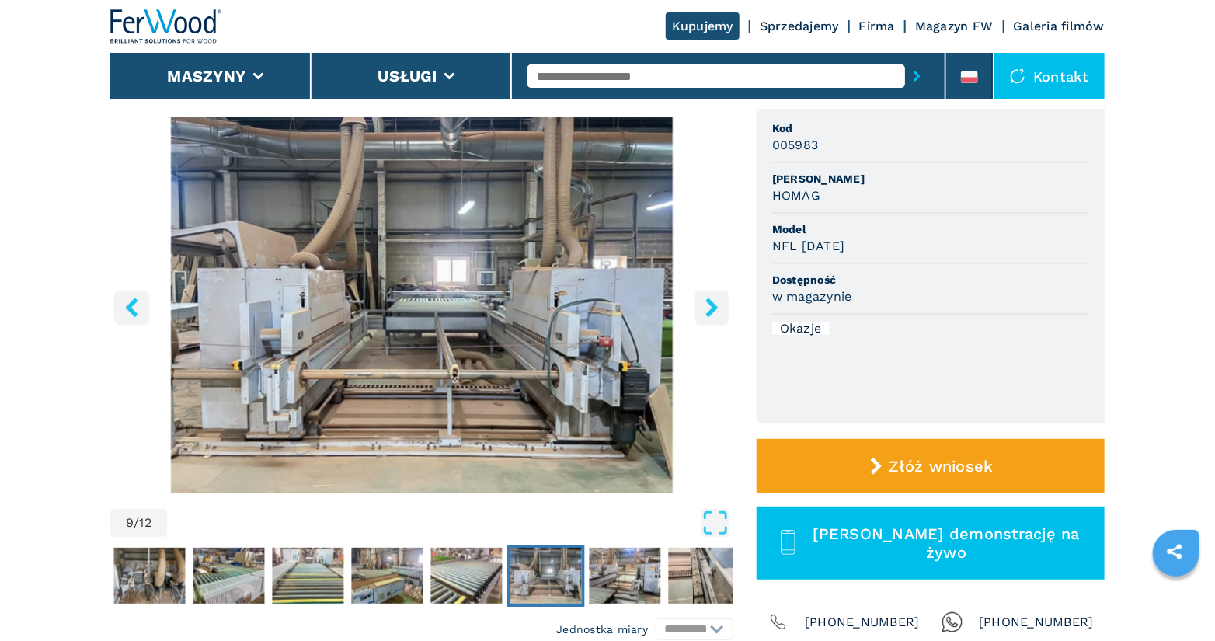
scroll to position [126, 0]
click at [715, 308] on icon "right-button" at bounding box center [711, 307] width 12 height 19
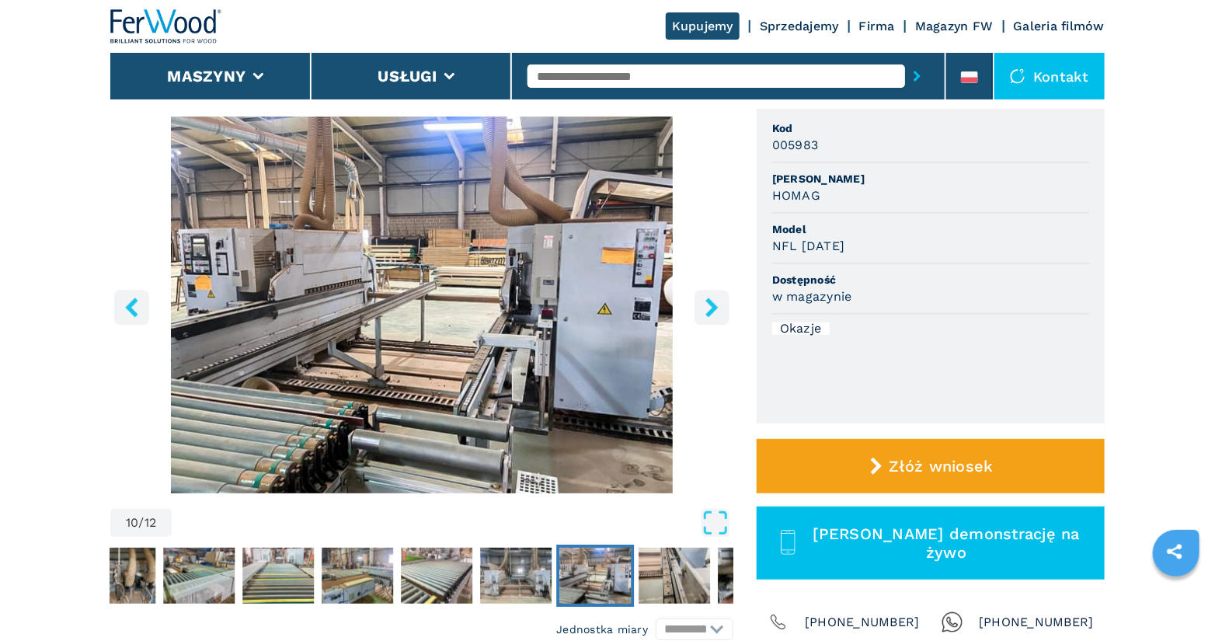
click at [719, 310] on icon "right-button" at bounding box center [711, 307] width 19 height 19
